Goal: Task Accomplishment & Management: Complete application form

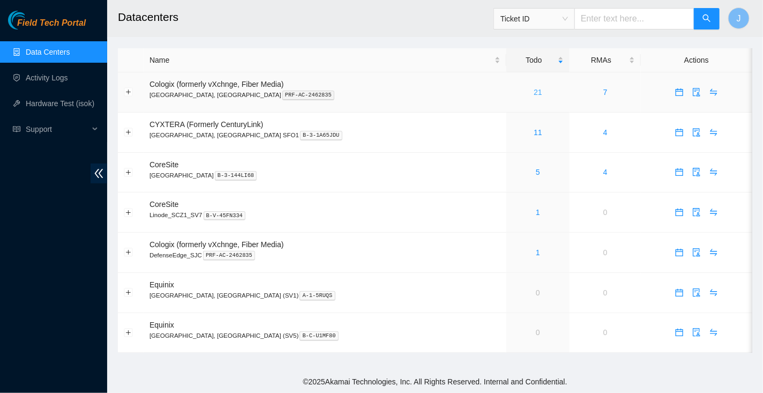
click at [533, 90] on link "21" at bounding box center [537, 92] width 9 height 9
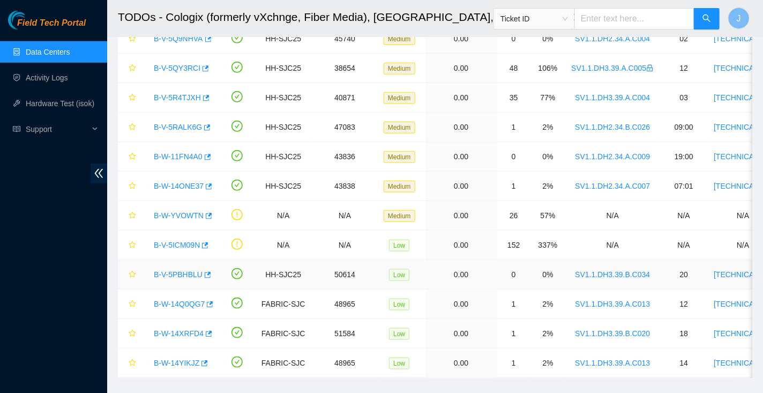
scroll to position [352, 0]
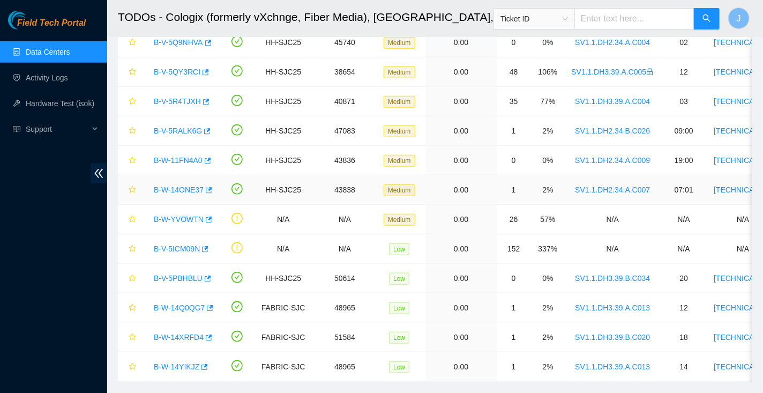
click at [186, 187] on link "B-W-14ONE37" at bounding box center [179, 189] width 50 height 9
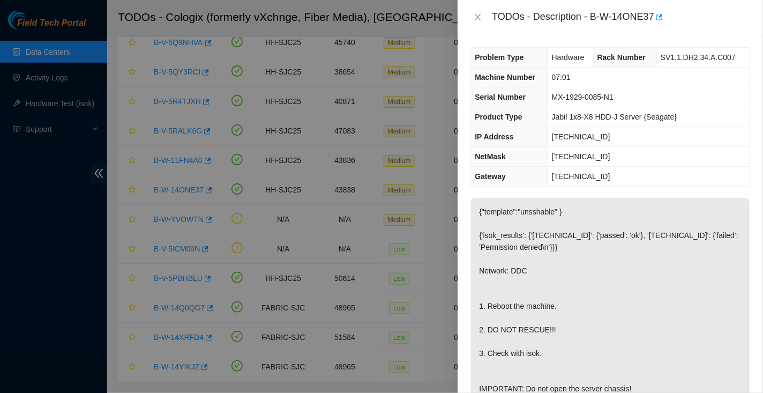
click at [592, 17] on div "TODOs - Description - B-W-14ONE37" at bounding box center [621, 17] width 258 height 17
click at [654, 20] on div "TODOs - Description - B-W-14ONE37" at bounding box center [621, 17] width 258 height 17
copy div "B-W-14ONE37"
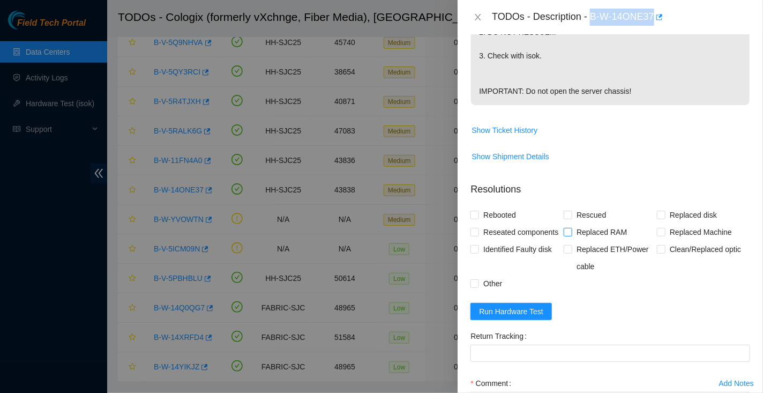
scroll to position [292, 0]
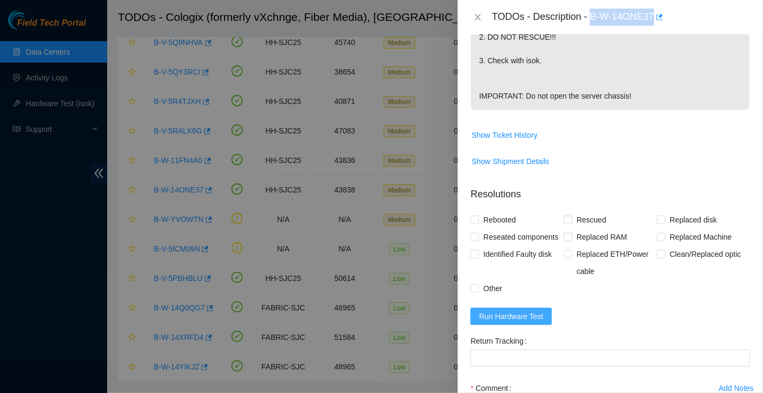
click at [512, 322] on span "Run Hardware Test" at bounding box center [511, 316] width 64 height 12
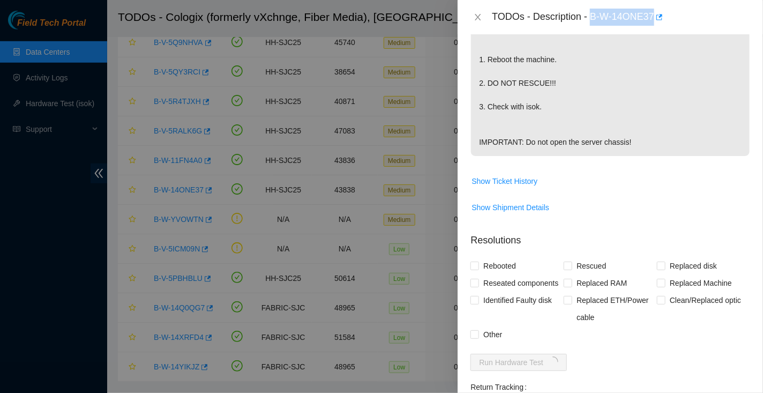
scroll to position [245, 0]
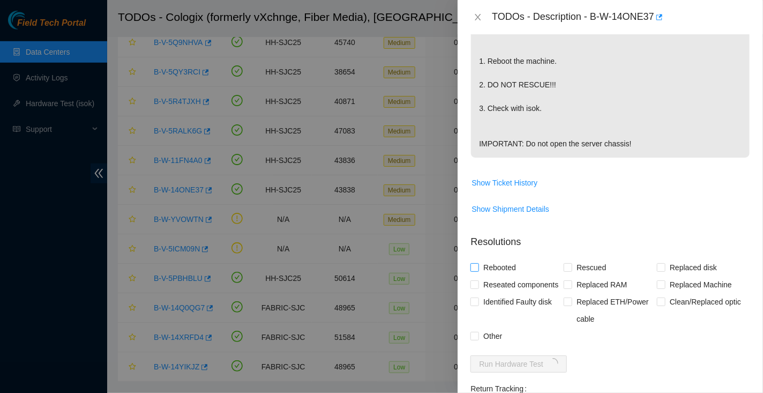
click at [502, 276] on span "Rebooted" at bounding box center [499, 267] width 41 height 17
click at [478, 270] on input "Rebooted" at bounding box center [473, 266] width 7 height 7
checkbox input "true"
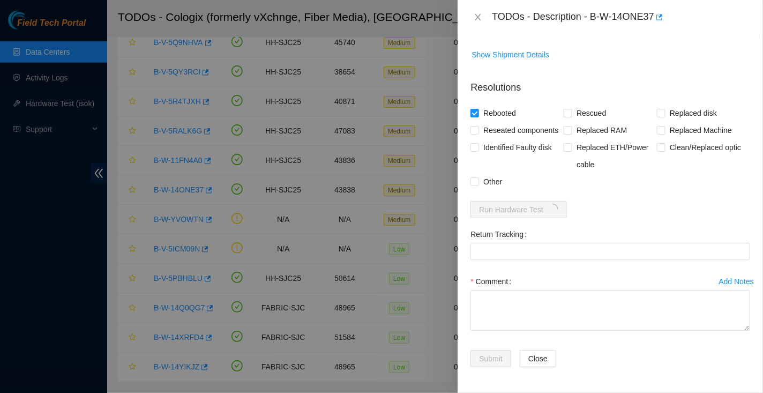
scroll to position [427, 0]
click at [487, 190] on span "Other" at bounding box center [492, 181] width 27 height 17
click at [478, 185] on input "Other" at bounding box center [473, 180] width 7 height 7
checkbox input "true"
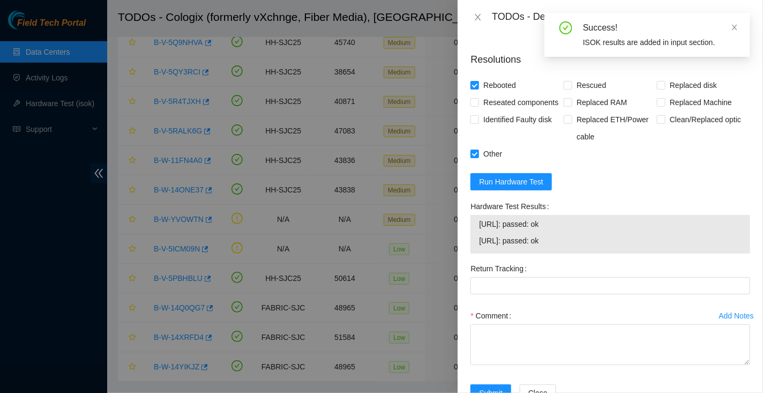
click at [478, 234] on td "23.73.218.124: passed: ok" at bounding box center [609, 225] width 263 height 17
click at [573, 246] on span "23.73.218.125: passed: ok" at bounding box center [610, 241] width 262 height 12
copy tbody "23.73.218.124: passed: ok 23.73.218.125: passed: ok"
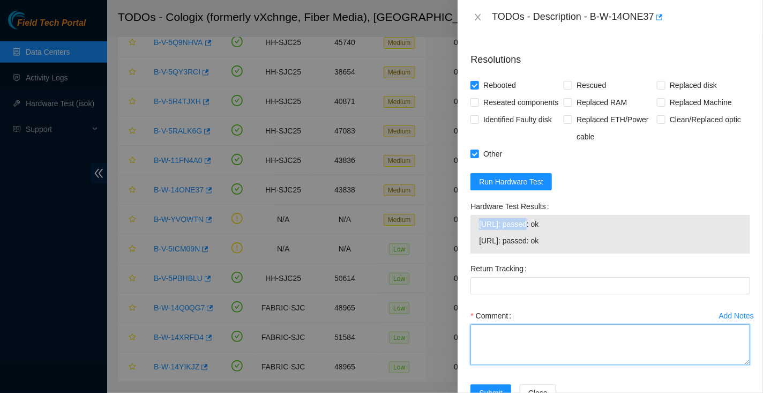
click at [529, 365] on textarea "Comment" at bounding box center [610, 344] width 280 height 41
paste textarea "Hooked up monitor & keyboard to N1 port. Config screen not visible. Hooked into…"
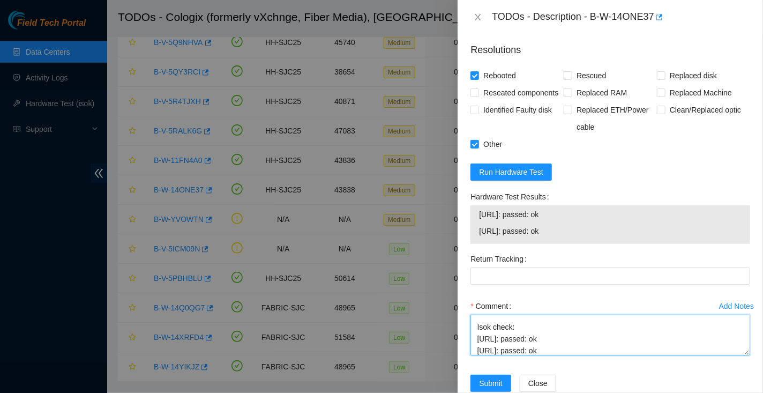
scroll to position [499, 0]
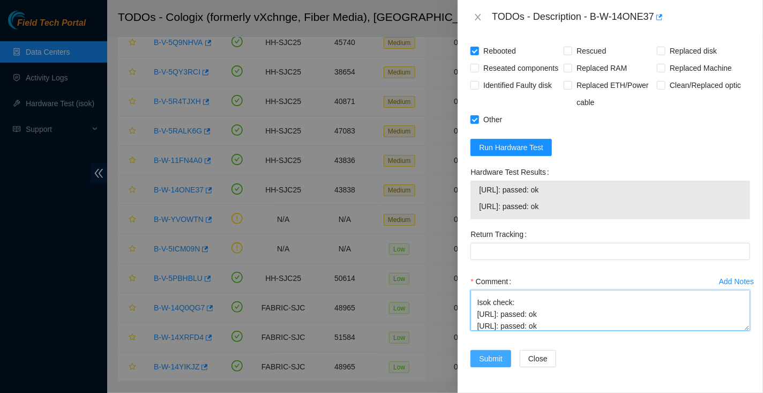
type textarea "Hooked up monitor & keyboard to N1 port. Config screen not visible. Hooked into…"
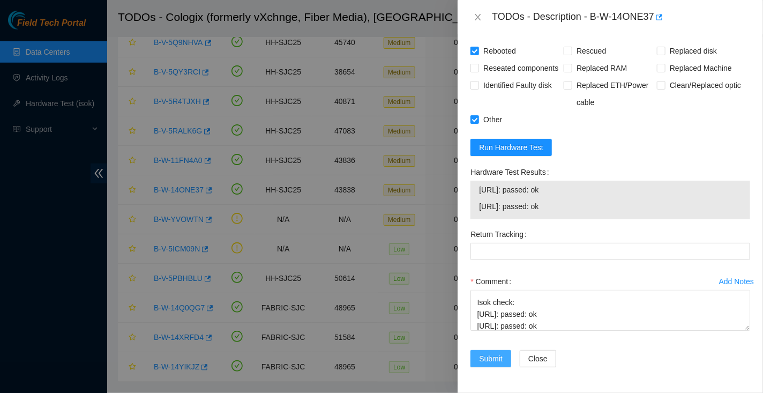
click at [486, 358] on span "Submit" at bounding box center [491, 358] width 24 height 12
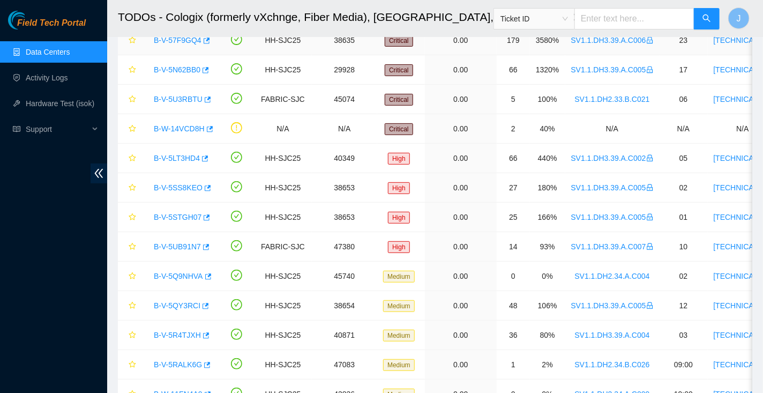
scroll to position [281, 0]
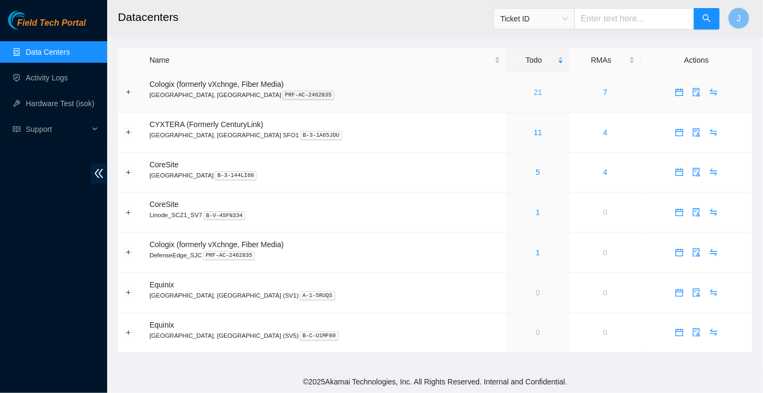
click at [533, 90] on link "21" at bounding box center [537, 92] width 9 height 9
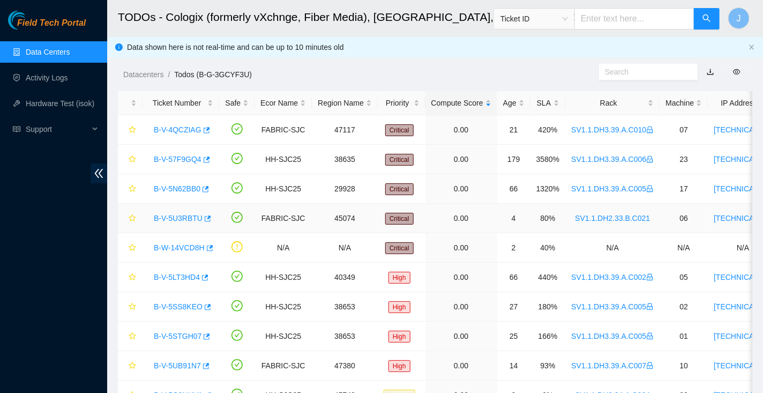
click at [175, 215] on link "B-V-5U3RBTU" at bounding box center [178, 218] width 49 height 9
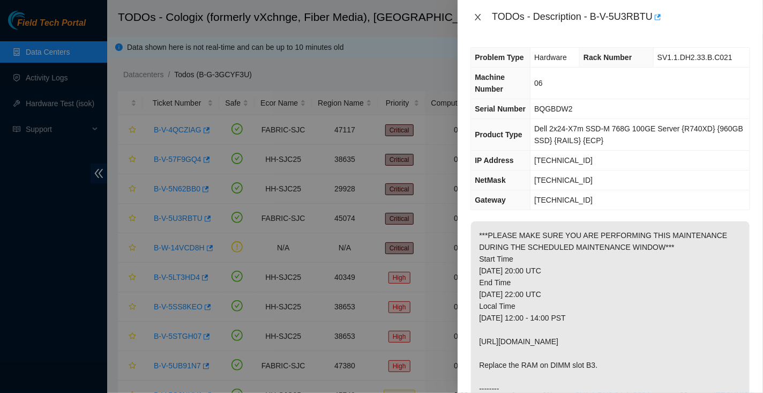
click at [477, 17] on icon "close" at bounding box center [478, 17] width 6 height 6
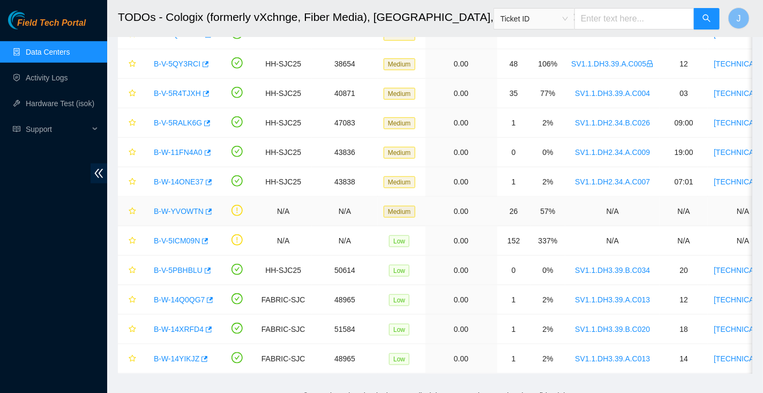
scroll to position [368, 0]
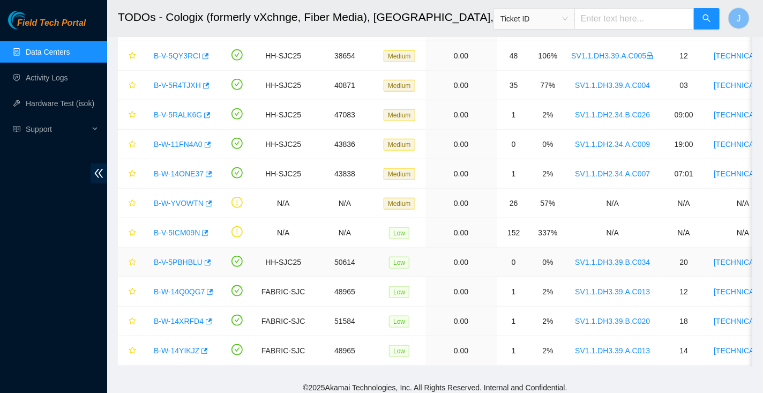
click at [179, 258] on link "B-V-5PBHBLU" at bounding box center [178, 262] width 49 height 9
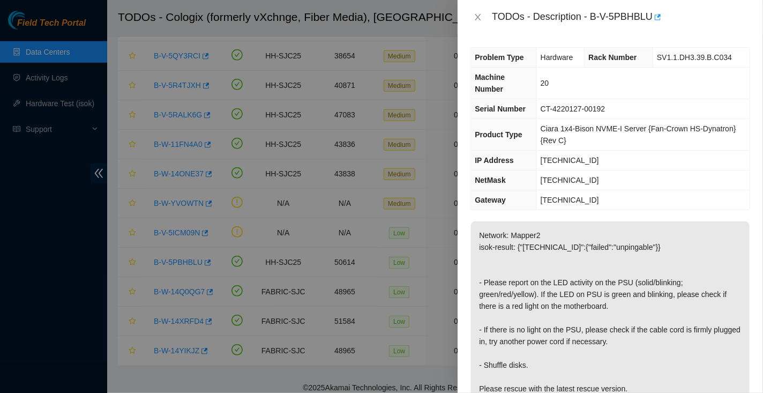
click at [597, 17] on div "TODOs - Description - B-V-5PBHBLU" at bounding box center [621, 17] width 258 height 17
click at [595, 16] on div "TODOs - Description - B-V-5PBHBLU" at bounding box center [621, 17] width 258 height 17
click at [653, 16] on div "TODOs - Description - B-V-5PBHBLU" at bounding box center [621, 17] width 258 height 17
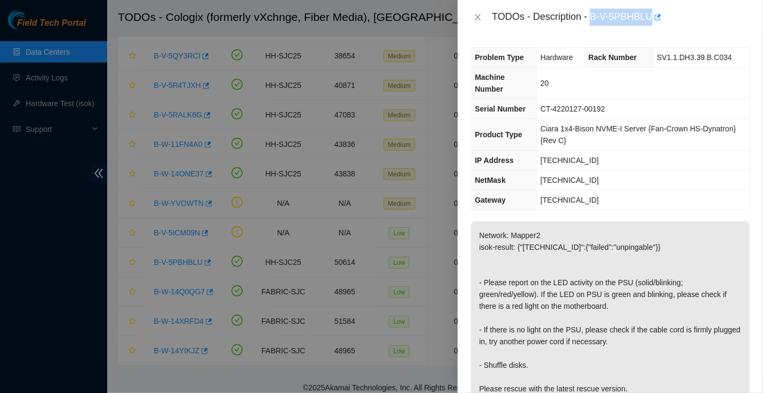
copy div "B-V-5PBHBLU"
click at [632, 88] on td "20" at bounding box center [642, 83] width 213 height 32
click at [597, 17] on div "TODOs - Description - B-V-5PBHBLU" at bounding box center [621, 17] width 258 height 17
click at [591, 16] on div "TODOs - Description - B-V-5PBHBLU" at bounding box center [621, 17] width 258 height 17
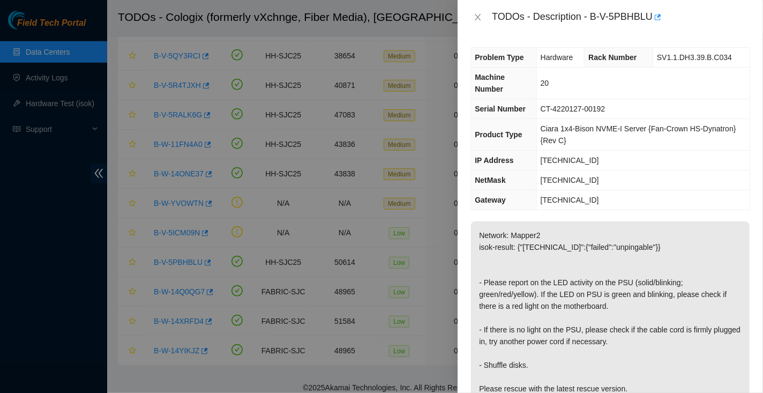
click at [594, 18] on div "TODOs - Description - B-V-5PBHBLU" at bounding box center [621, 17] width 258 height 17
click at [653, 18] on div "TODOs - Description - B-V-5PBHBLU" at bounding box center [621, 17] width 258 height 17
copy div "B-V-5PBHBLU"
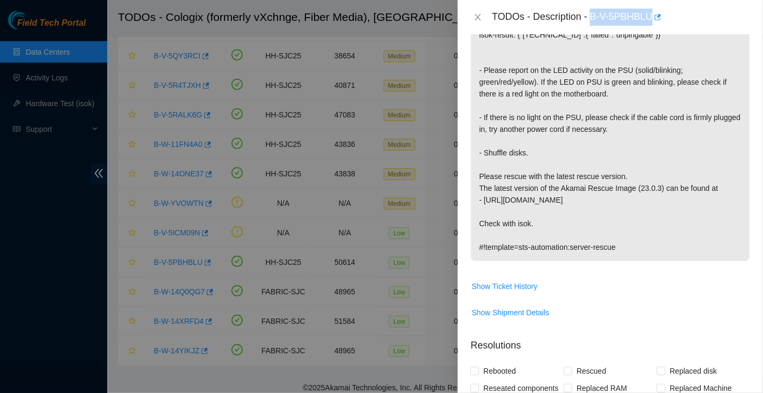
scroll to position [328, 0]
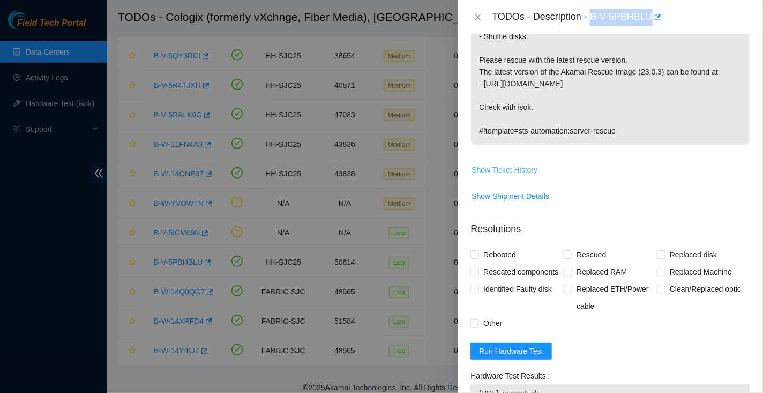
click at [514, 167] on span "Show Ticket History" at bounding box center [504, 170] width 66 height 12
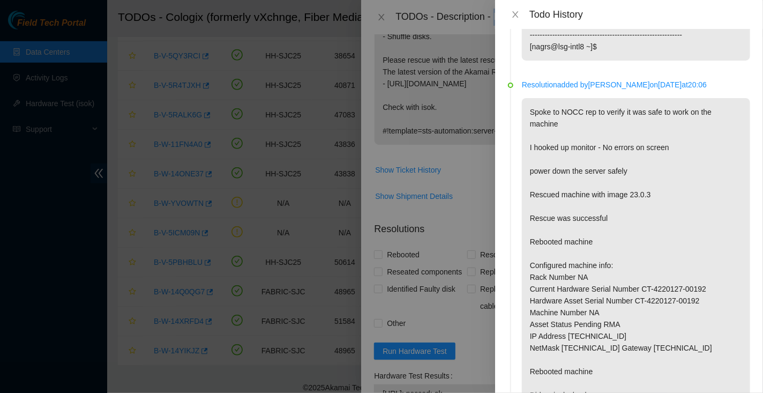
scroll to position [0, 0]
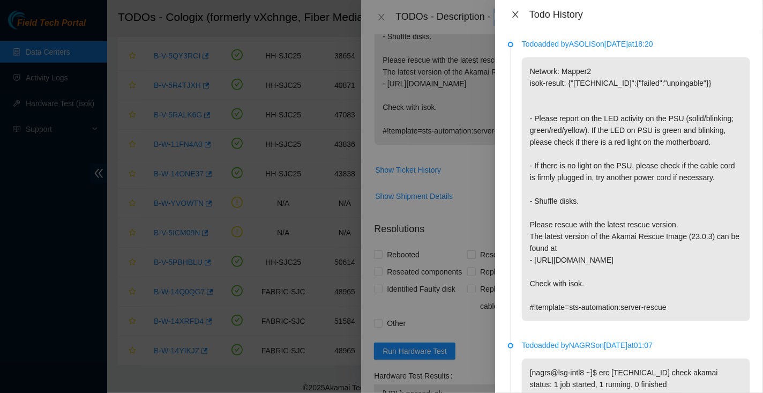
click at [515, 16] on icon "close" at bounding box center [515, 14] width 9 height 9
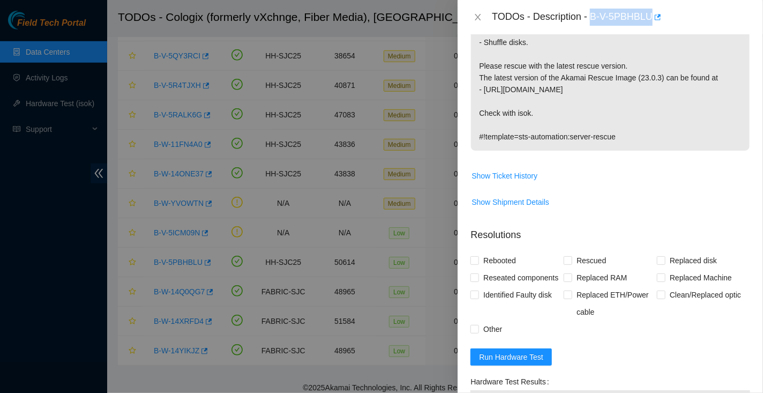
scroll to position [408, 0]
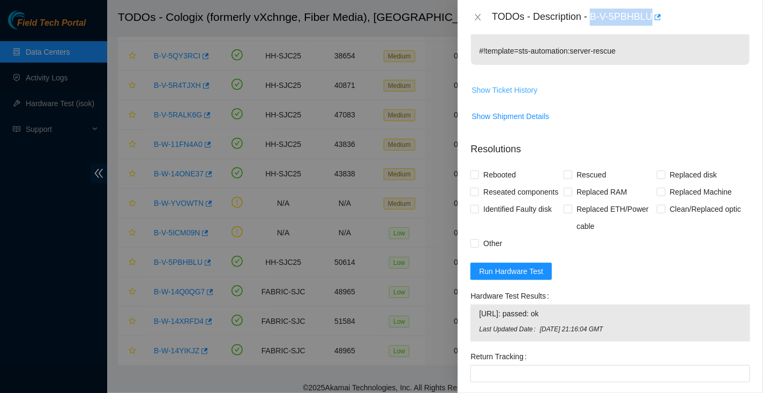
click at [515, 88] on span "Show Ticket History" at bounding box center [504, 90] width 66 height 12
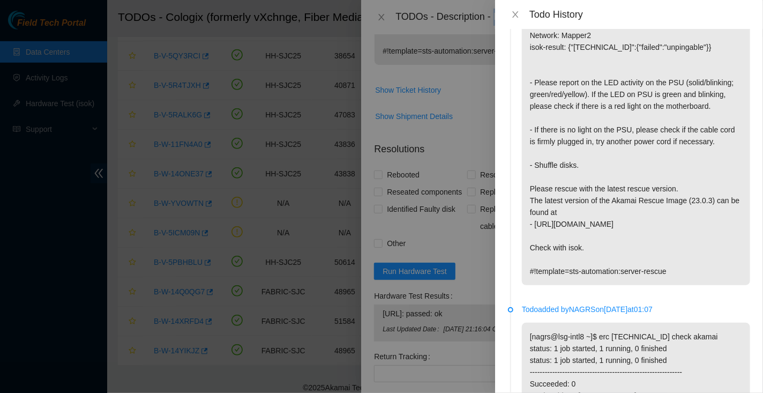
scroll to position [0, 0]
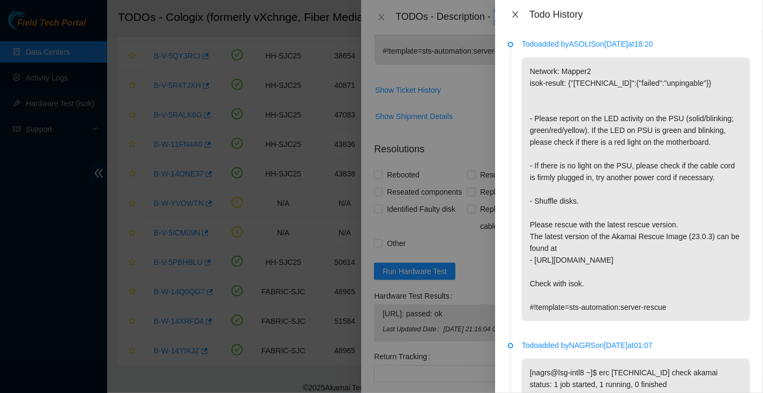
click at [518, 14] on icon "close" at bounding box center [515, 14] width 9 height 9
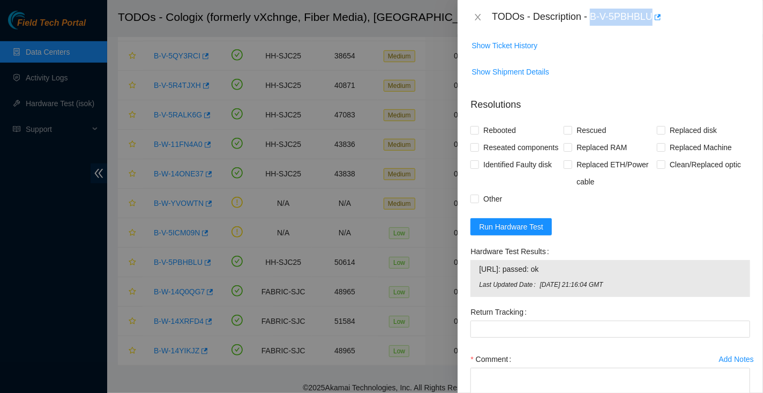
scroll to position [469, 0]
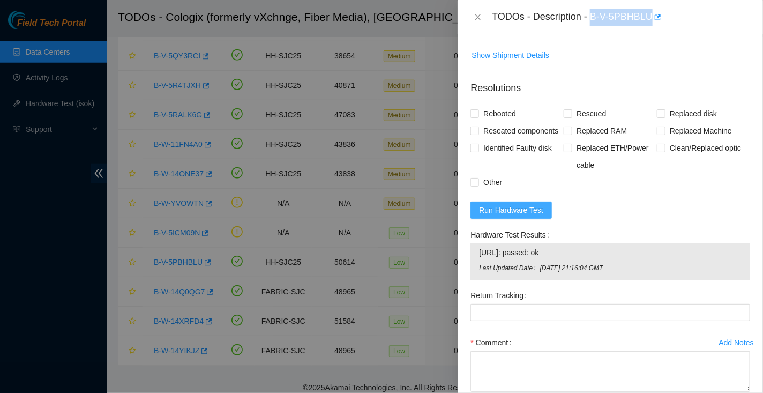
click at [528, 216] on span "Run Hardware Test" at bounding box center [511, 210] width 64 height 12
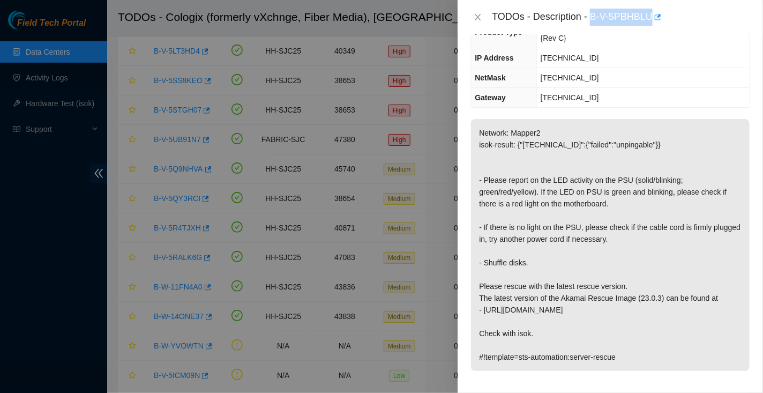
scroll to position [0, 0]
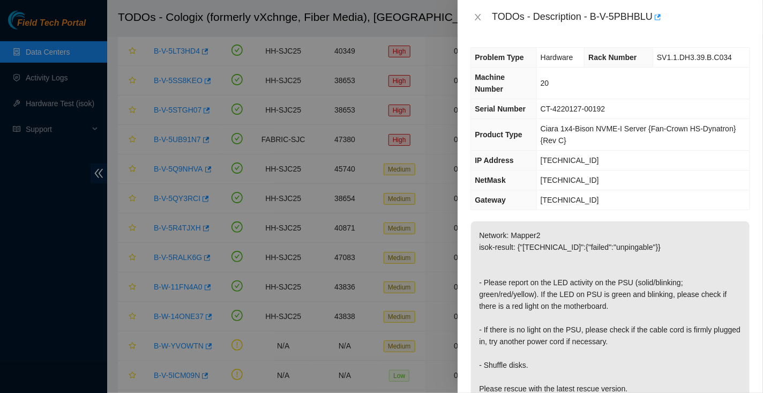
click at [480, 78] on span "Machine Number" at bounding box center [489, 83] width 30 height 20
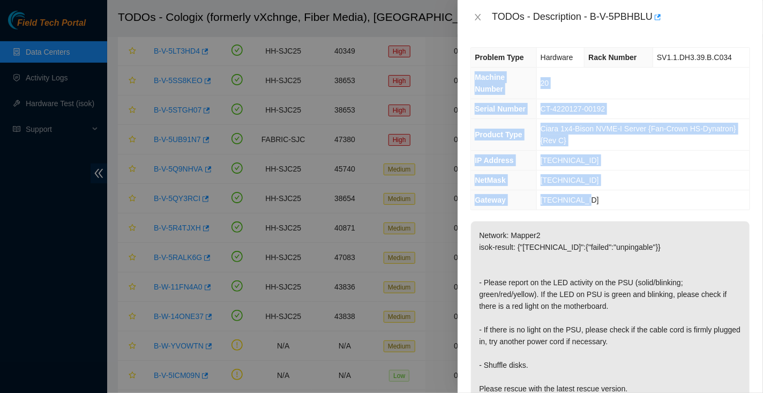
click at [601, 198] on td "[TECHNICAL_ID]" at bounding box center [642, 200] width 213 height 20
copy tbody "Machine Number 20 Serial Number CT-4220127-00192 Product Type [PERSON_NAME] 1x4…"
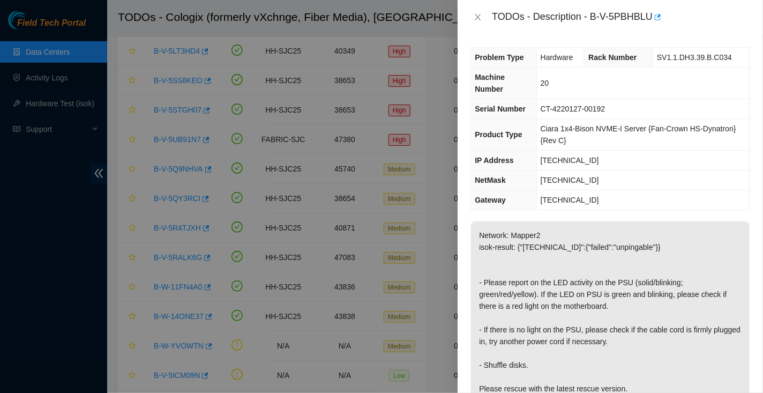
click at [601, 208] on div "Problem Type Hardware Rack Number SV1.1.DH3.39.B.C034 Machine Number 20 Serial …" at bounding box center [609, 213] width 305 height 358
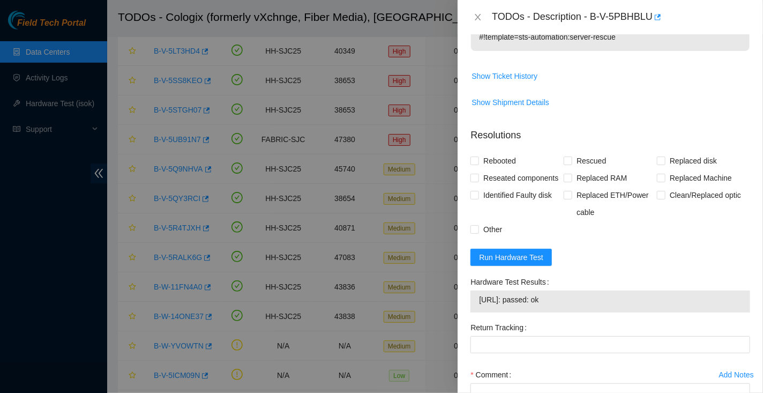
scroll to position [420, 0]
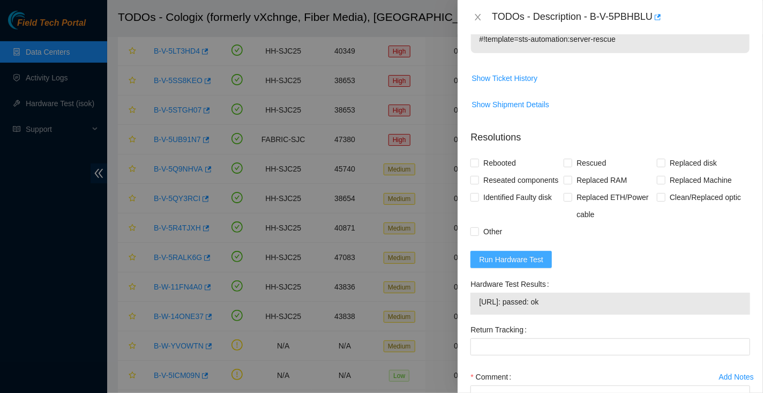
click at [503, 265] on span "Run Hardware Test" at bounding box center [511, 259] width 64 height 12
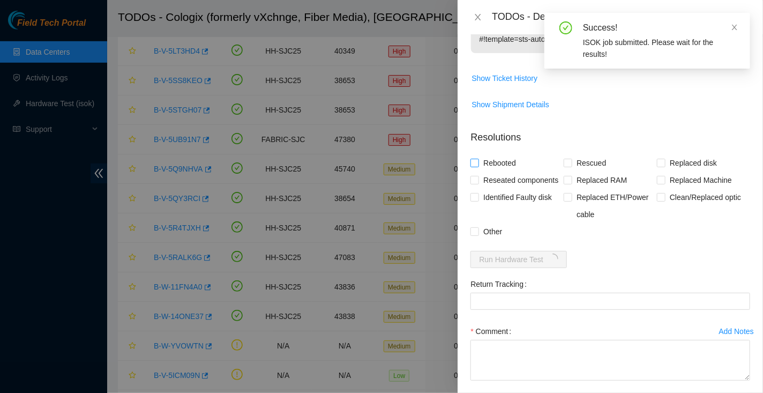
click at [504, 159] on span "Rebooted" at bounding box center [499, 162] width 41 height 17
click at [478, 159] on input "Rebooted" at bounding box center [473, 162] width 7 height 7
checkbox input "true"
click at [615, 159] on div "Rescued" at bounding box center [609, 162] width 93 height 17
click at [600, 158] on span "Rescued" at bounding box center [591, 162] width 38 height 17
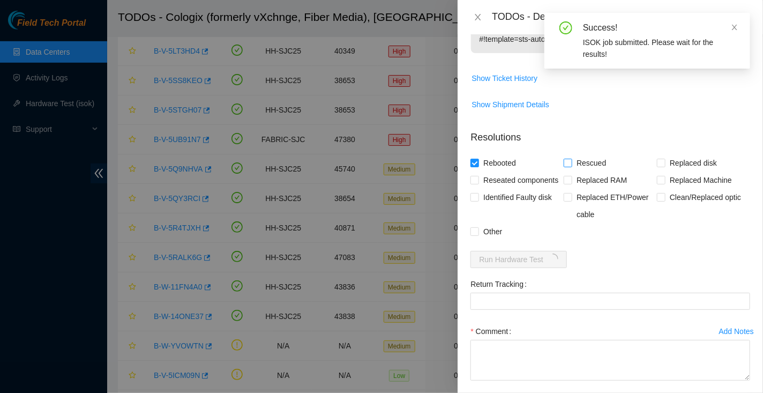
click at [571, 159] on input "Rescued" at bounding box center [566, 162] width 7 height 7
checkbox input "true"
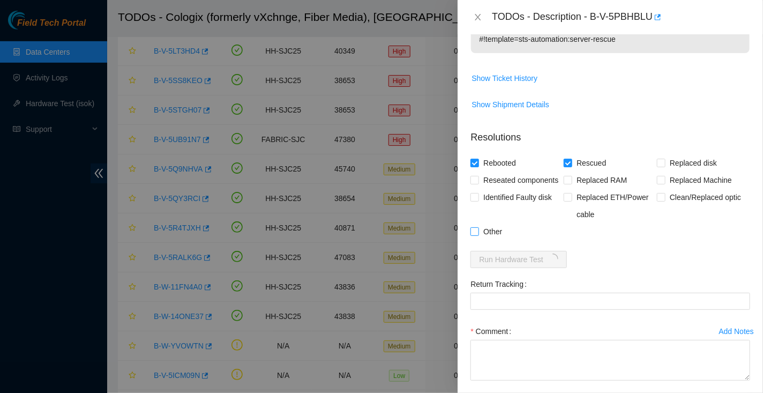
click at [500, 240] on span "Other" at bounding box center [492, 231] width 27 height 17
click at [478, 235] on input "Other" at bounding box center [473, 230] width 7 height 7
checkbox input "true"
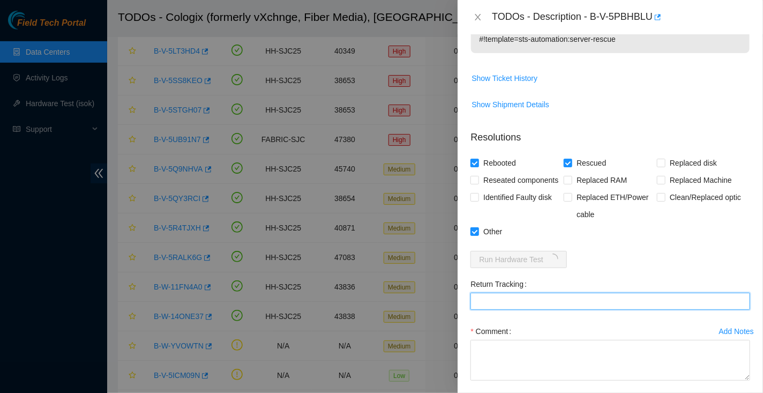
click at [497, 310] on Tracking "Return Tracking" at bounding box center [610, 300] width 280 height 17
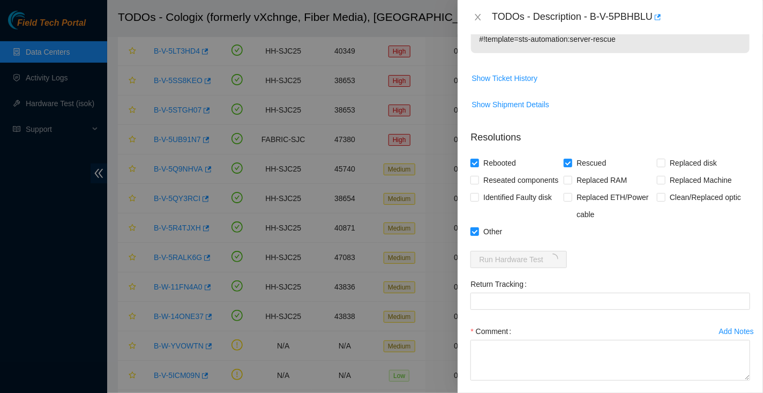
click at [499, 287] on form "Resolutions Rebooted Rescued Replaced disk Reseated components Replaced RAM Rep…" at bounding box center [610, 276] width 280 height 308
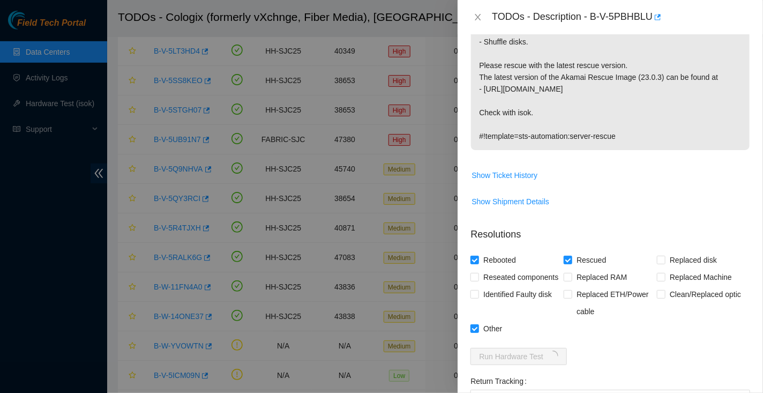
scroll to position [484, 0]
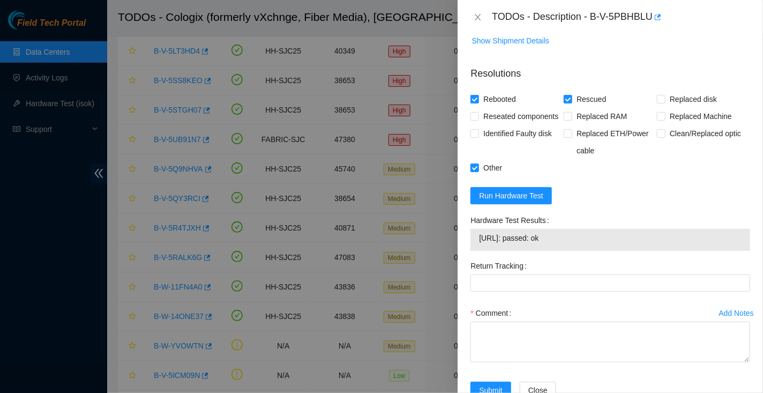
click at [485, 244] on span "[URL]: passed: ok" at bounding box center [610, 238] width 262 height 12
click at [566, 244] on span "[URL]: passed: ok" at bounding box center [610, 238] width 262 height 12
copy span "[URL]: passed: ok"
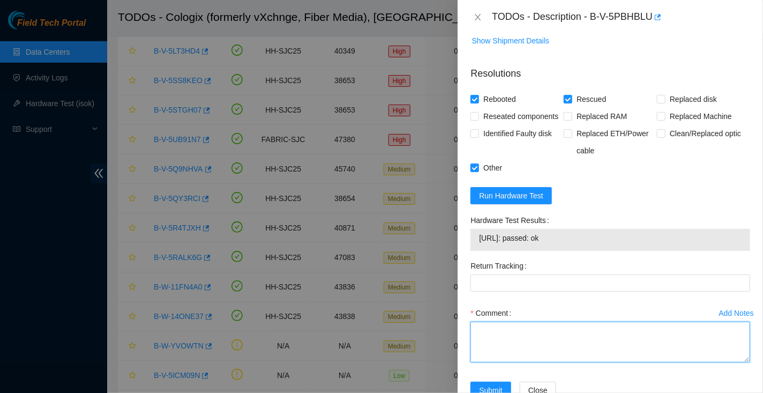
click at [491, 342] on textarea "Comment" at bounding box center [610, 341] width 280 height 41
paste textarea "Noticed right away solid orange light on PSU.  Hooked up monitor & keyboard - b…"
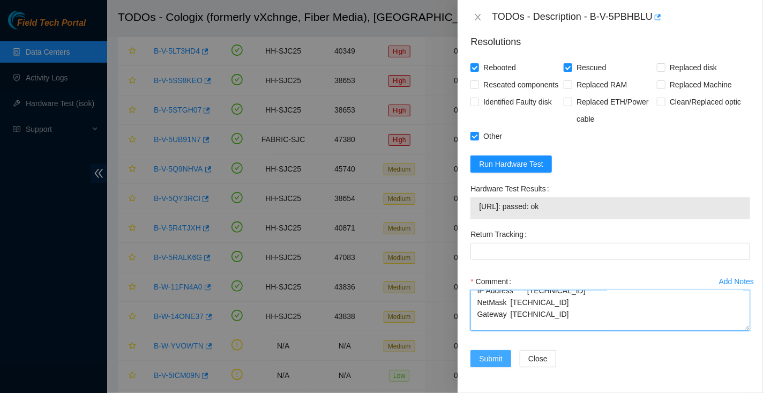
type textarea "Noticed right away solid orange light on PSU.  Hooked up monitor & keyboard - b…"
click at [496, 356] on span "Submit" at bounding box center [491, 358] width 24 height 12
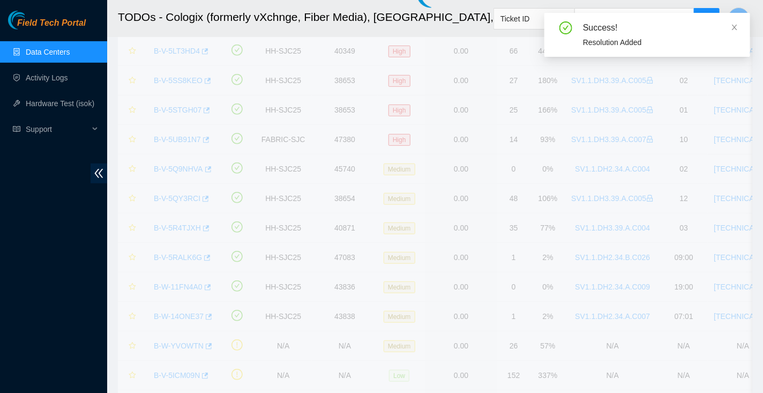
scroll to position [271, 0]
